Goal: Find specific page/section: Find specific page/section

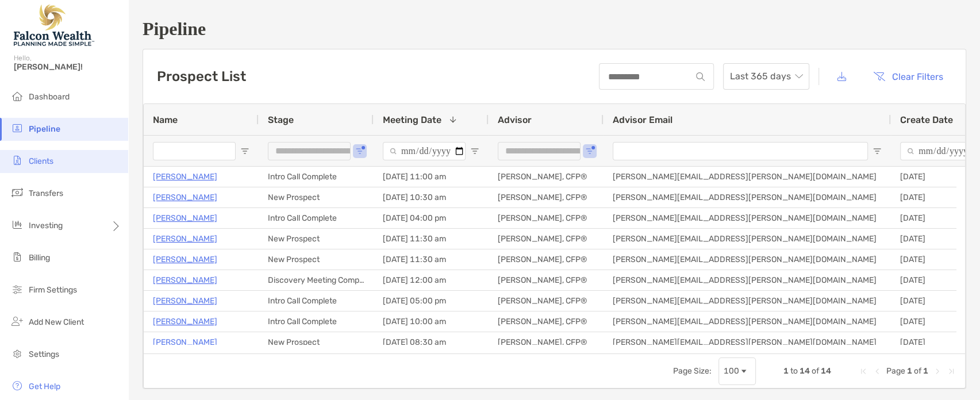
click at [84, 155] on li "Clients" at bounding box center [64, 161] width 128 height 23
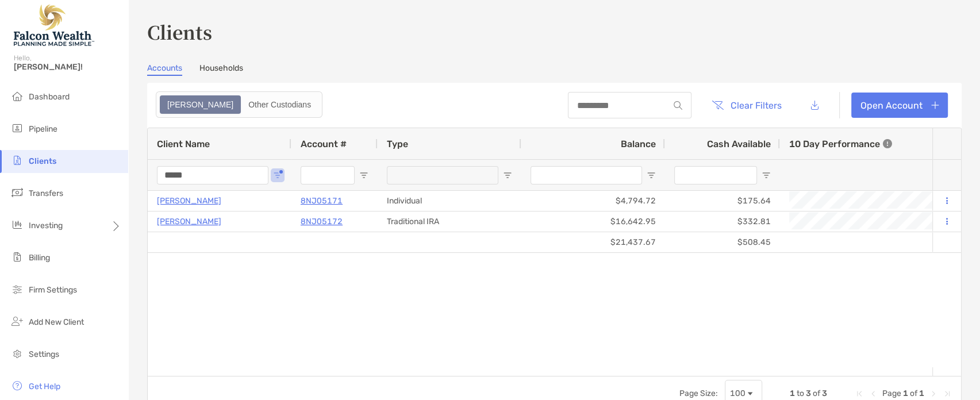
drag, startPoint x: 216, startPoint y: 173, endPoint x: 97, endPoint y: 172, distance: 119.0
click at [97, 171] on div "Clients Hello, [PERSON_NAME]! Dashboard Pipeline Clients Transfers Investing Bi…" at bounding box center [490, 200] width 980 height 400
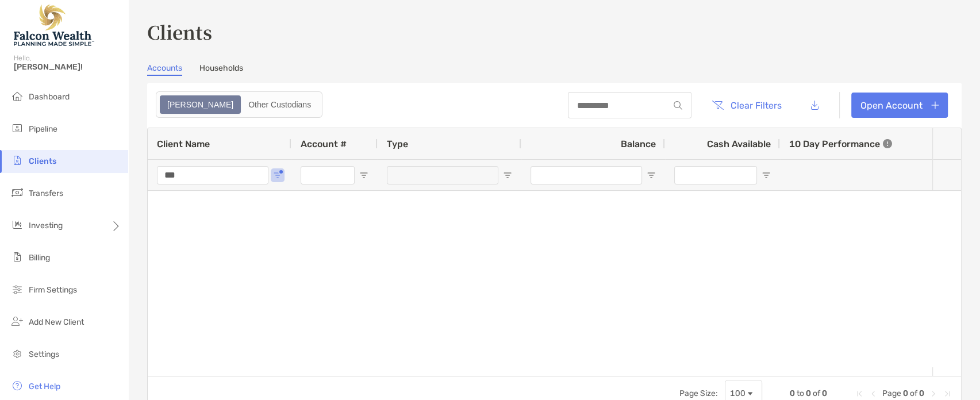
drag, startPoint x: 179, startPoint y: 179, endPoint x: 78, endPoint y: 179, distance: 100.6
click at [84, 179] on div "Clients Hello, [PERSON_NAME]! Dashboard Pipeline Clients Transfers Investing Bi…" at bounding box center [490, 200] width 980 height 400
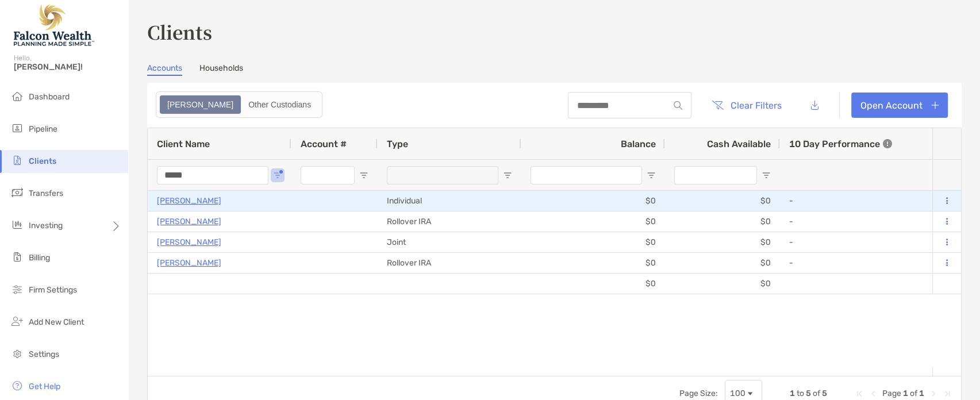
type input "*****"
click at [193, 201] on p "[PERSON_NAME]" at bounding box center [189, 201] width 64 height 14
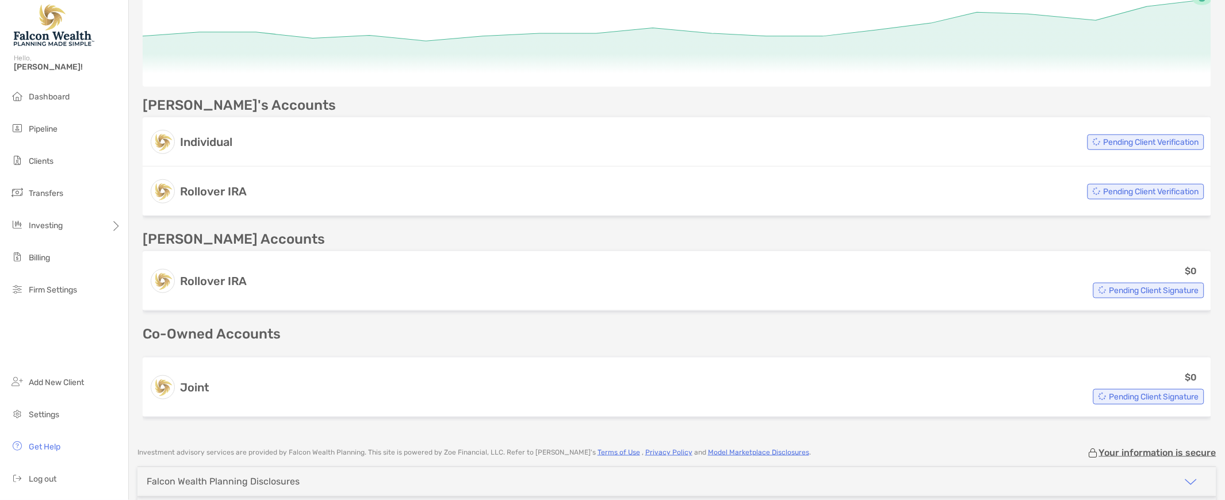
scroll to position [216, 0]
